Goal: Participate in discussion: Engage in conversation with other users on a specific topic

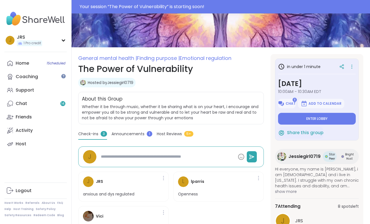
scroll to position [34, 0]
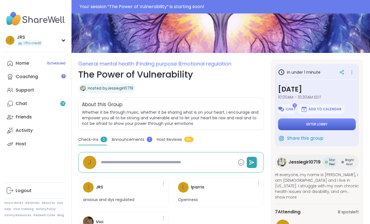
click at [310, 124] on span "Enter lobby" at bounding box center [317, 124] width 21 height 4
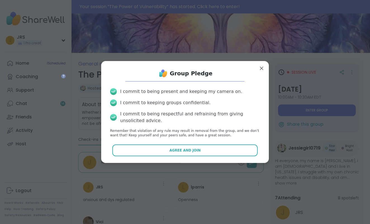
click at [243, 143] on div "Group Pledge I commit to being present and keeping my camera on. I commit to ke…" at bounding box center [185, 111] width 159 height 93
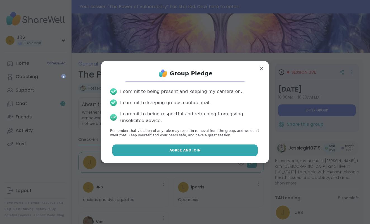
click at [242, 146] on button "Agree and Join" at bounding box center [185, 150] width 146 height 12
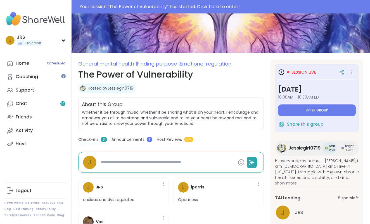
type textarea "*"
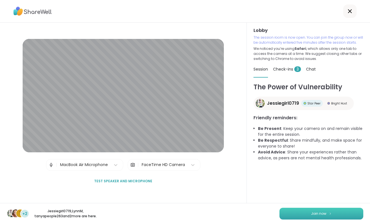
click at [299, 210] on button "Join now" at bounding box center [322, 214] width 84 height 12
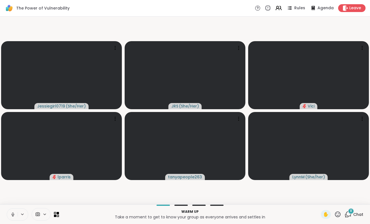
click at [13, 217] on button at bounding box center [12, 214] width 11 height 12
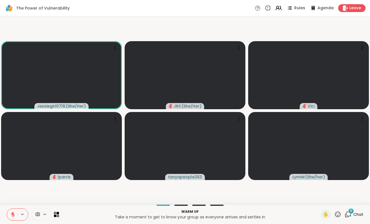
click at [350, 211] on span "8" at bounding box center [351, 210] width 2 height 5
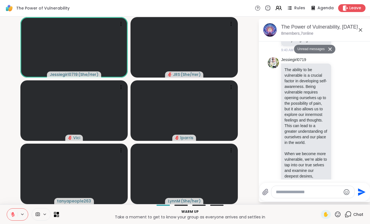
scroll to position [1472, 0]
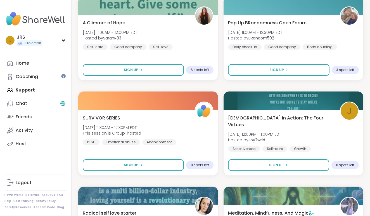
scroll to position [312, 0]
